Goal: Task Accomplishment & Management: Manage account settings

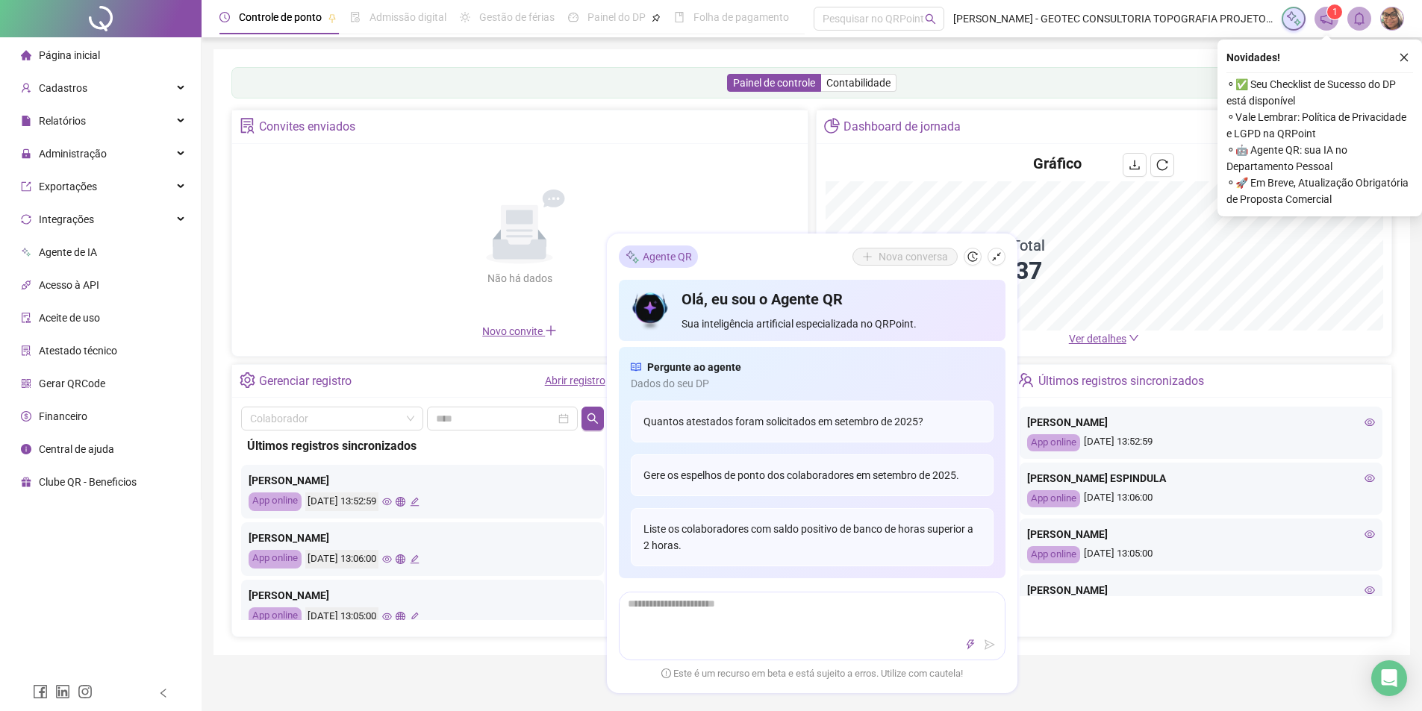
click at [76, 57] on span "Página inicial" at bounding box center [69, 55] width 61 height 12
click at [96, 88] on div "Cadastros" at bounding box center [100, 88] width 195 height 30
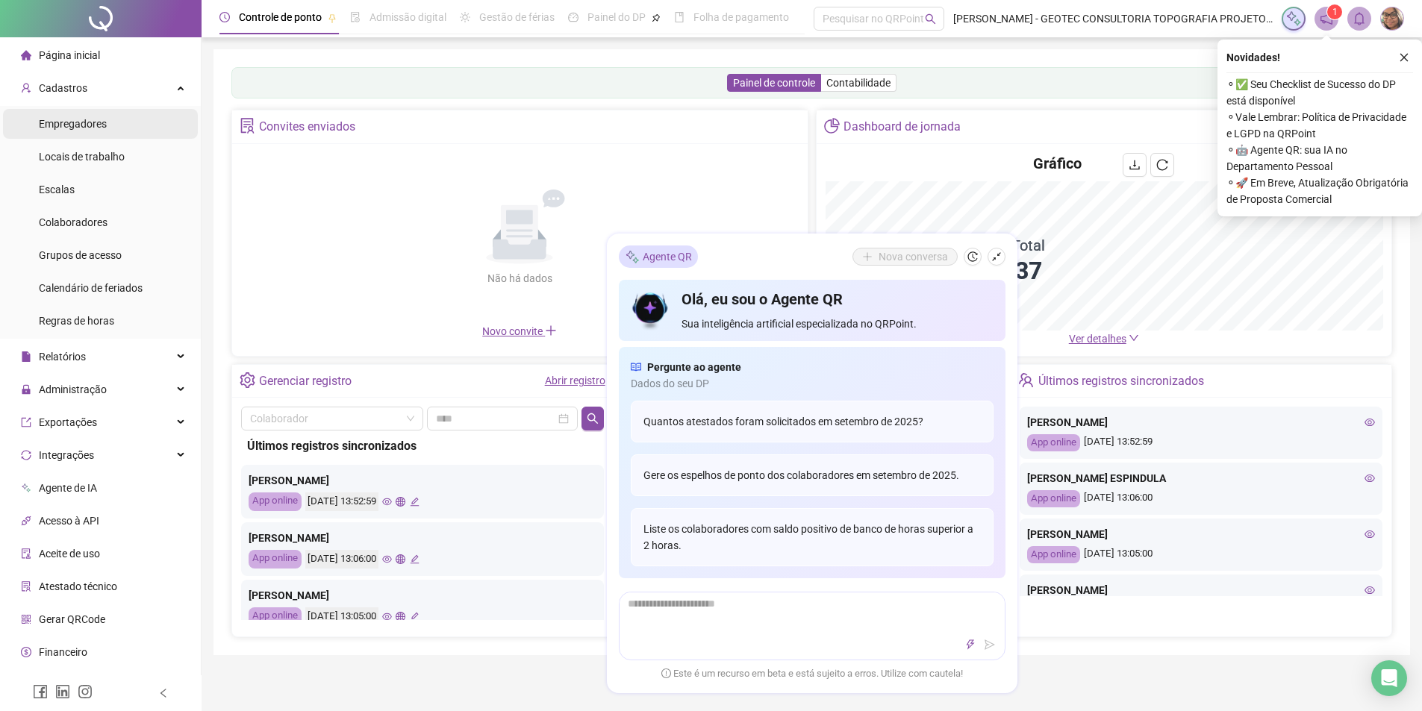
click at [78, 119] on span "Empregadores" at bounding box center [73, 124] width 68 height 12
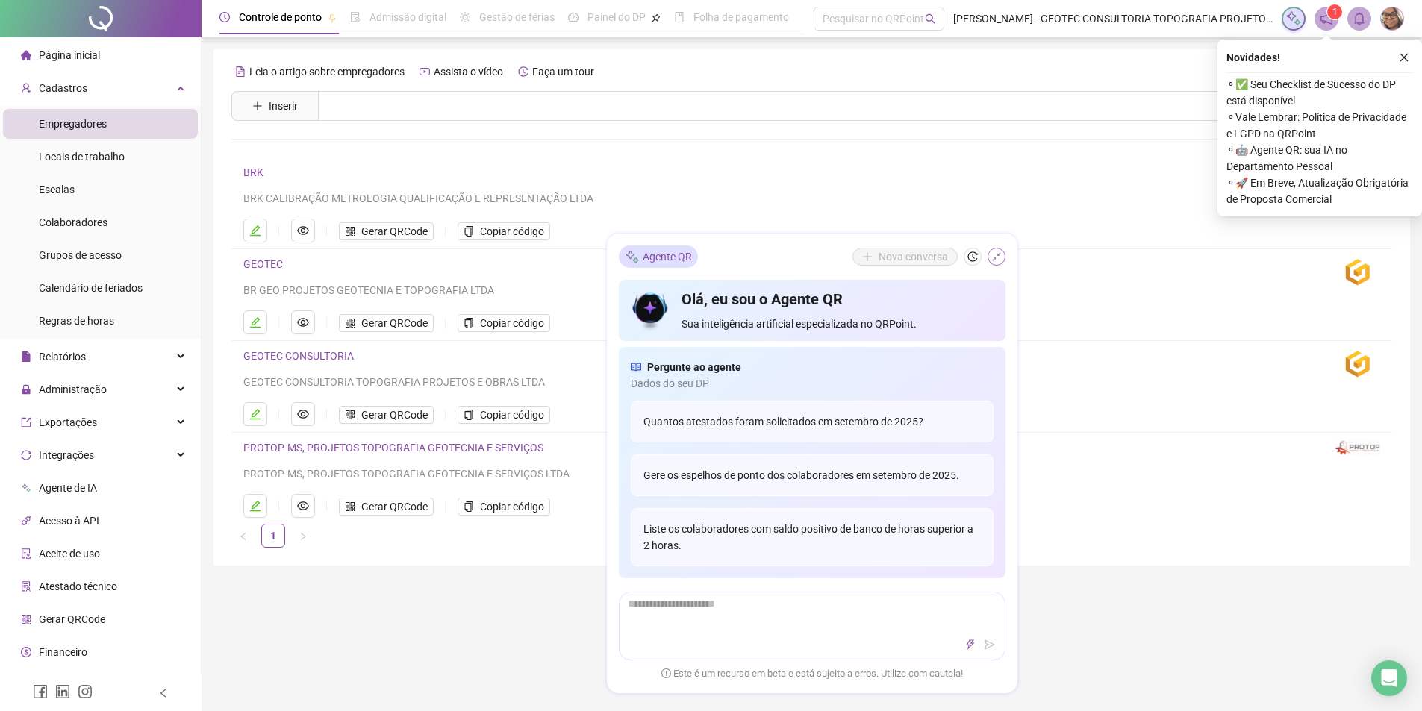
click at [995, 257] on icon "shrink" at bounding box center [996, 256] width 10 height 10
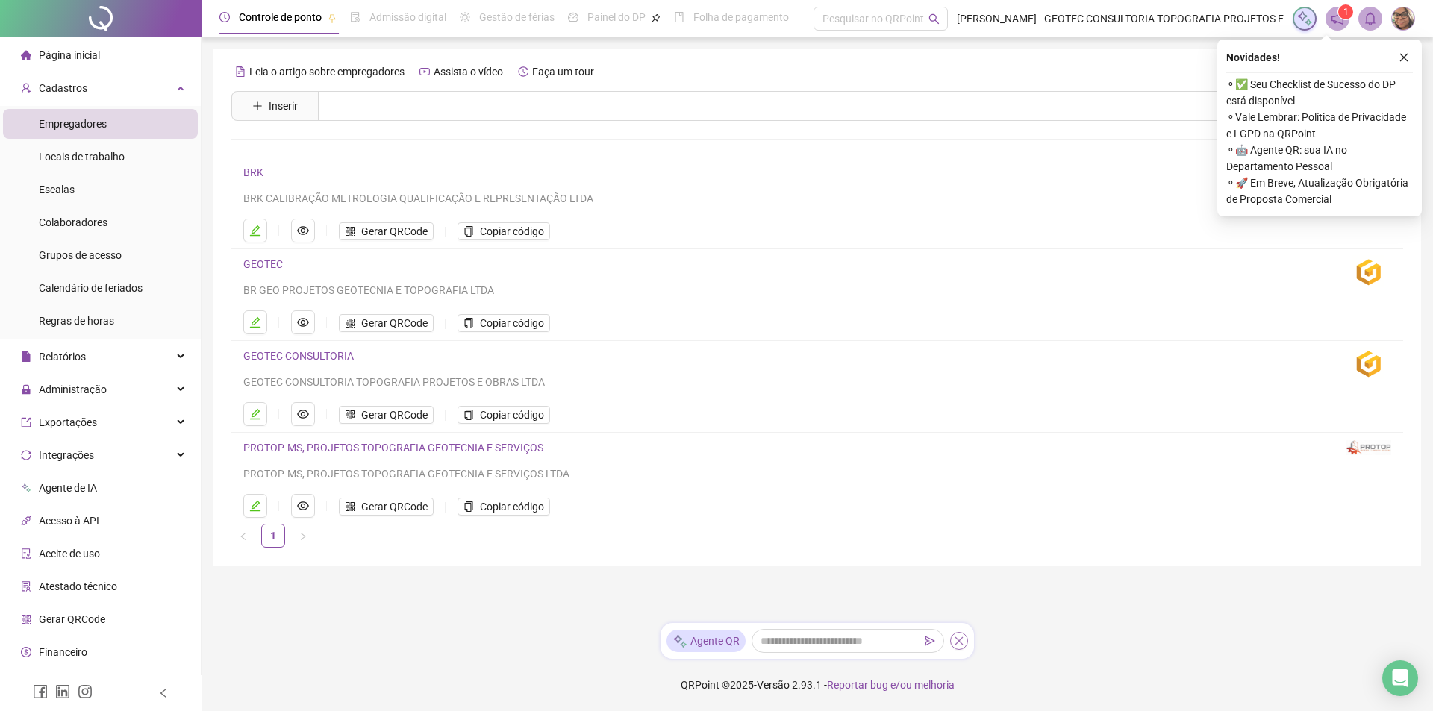
click at [958, 641] on icon "close" at bounding box center [959, 641] width 10 height 10
